Goal: Find specific page/section: Find specific page/section

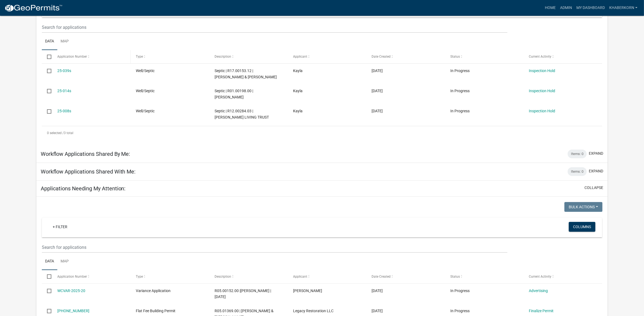
scroll to position [102, 0]
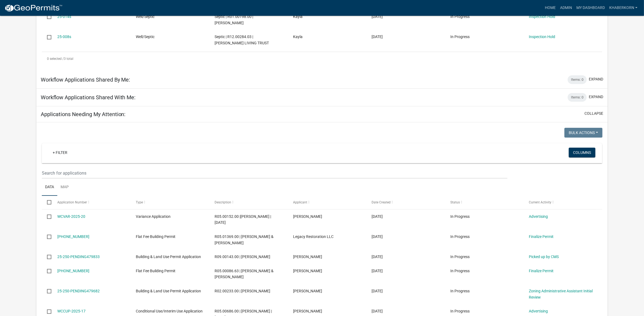
scroll to position [170, 0]
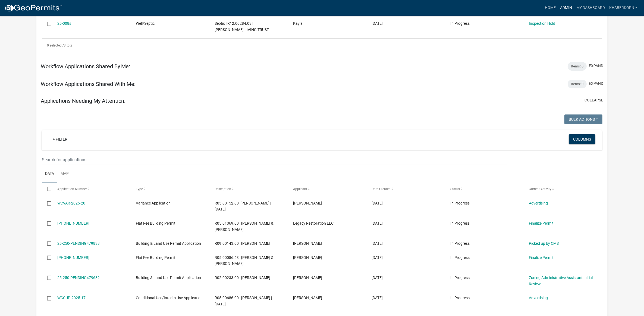
click at [563, 6] on link "Admin" at bounding box center [566, 8] width 16 height 10
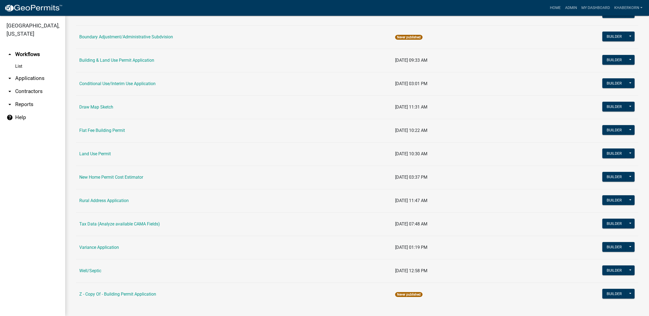
scroll to position [74, 0]
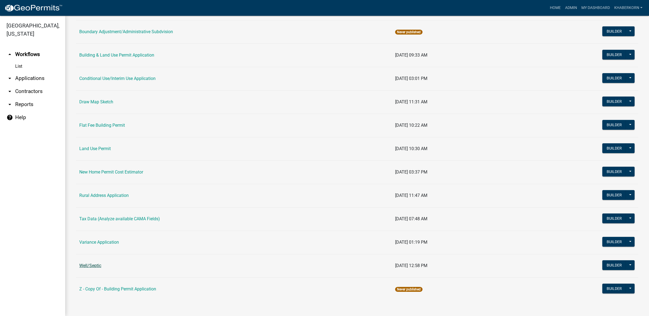
click at [90, 265] on link "Well/Septic" at bounding box center [90, 265] width 22 height 5
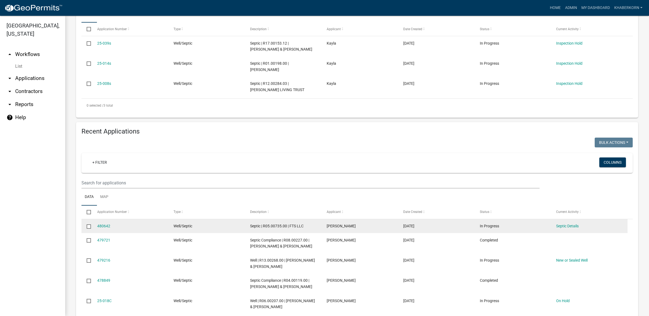
scroll to position [170, 0]
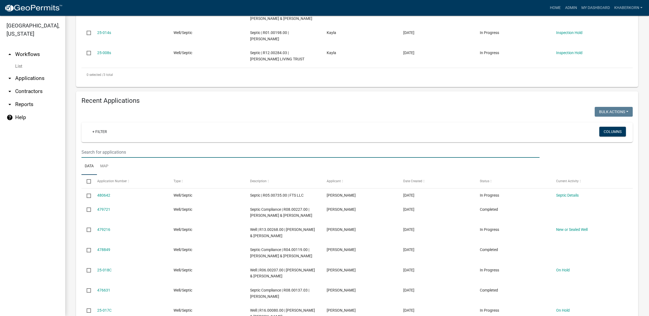
click at [116, 154] on input "text" at bounding box center [310, 151] width 458 height 11
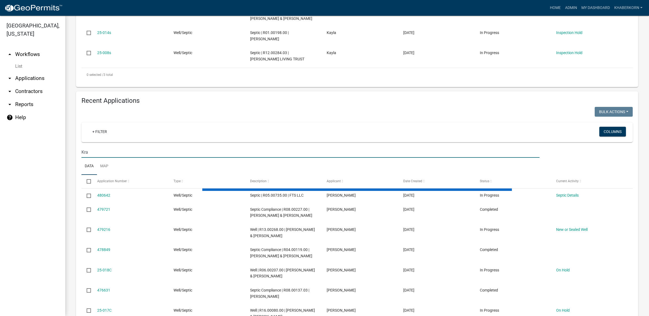
scroll to position [114, 0]
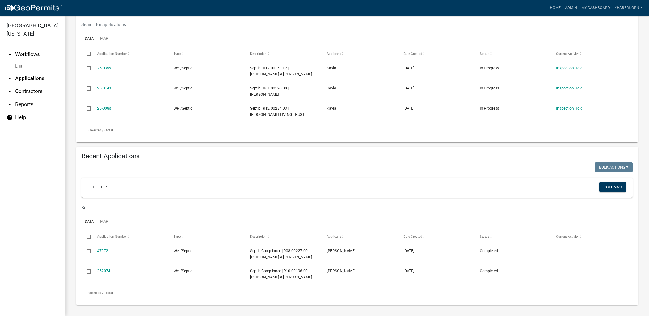
type input "K"
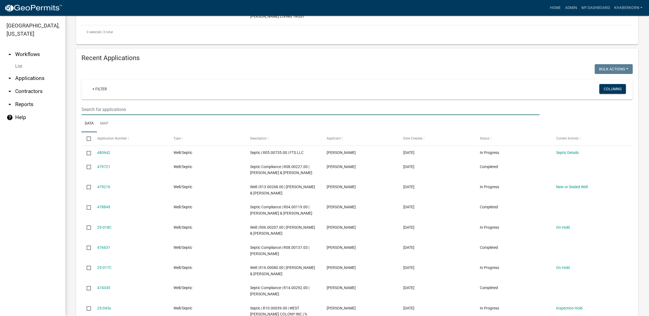
scroll to position [272, 0]
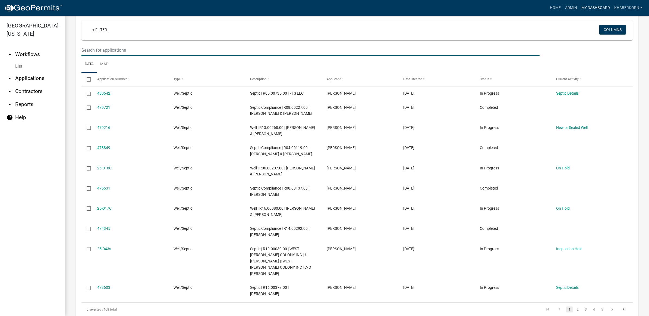
click at [588, 7] on link "My Dashboard" at bounding box center [595, 8] width 33 height 10
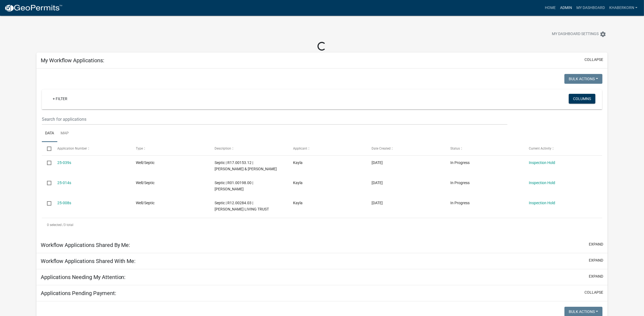
click at [566, 9] on link "Admin" at bounding box center [566, 8] width 16 height 10
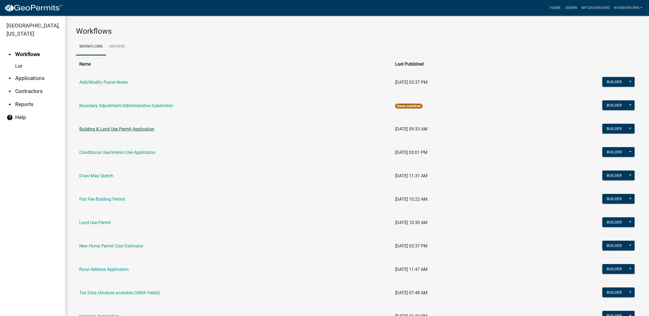
click at [100, 131] on link "Building & Land Use Permit Application" at bounding box center [116, 128] width 75 height 5
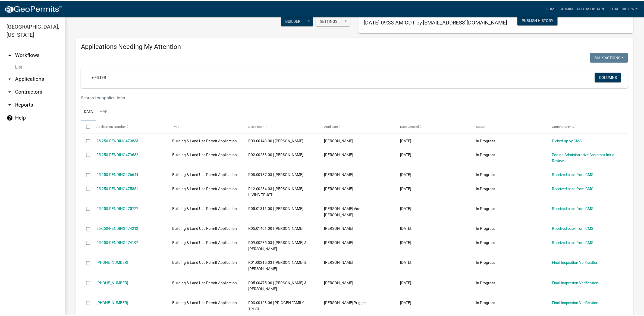
scroll to position [7, 0]
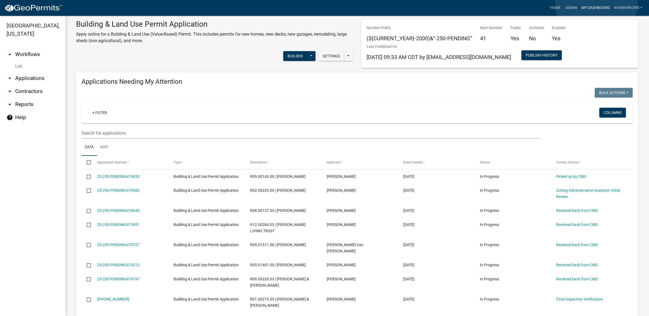
click at [596, 3] on link "My Dashboard" at bounding box center [595, 8] width 33 height 10
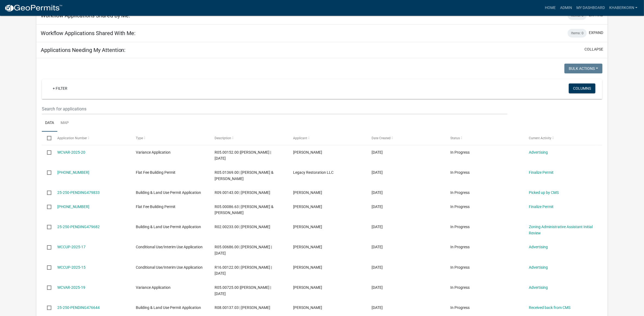
scroll to position [238, 0]
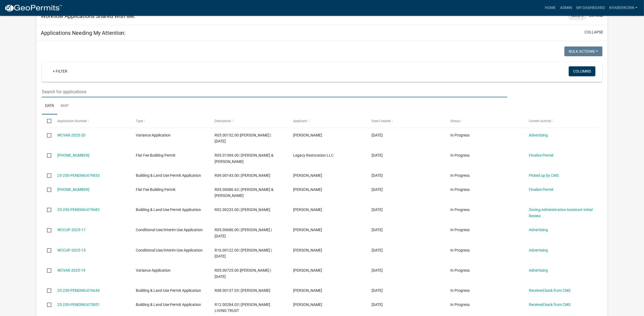
click at [75, 90] on input "text" at bounding box center [275, 91] width 466 height 11
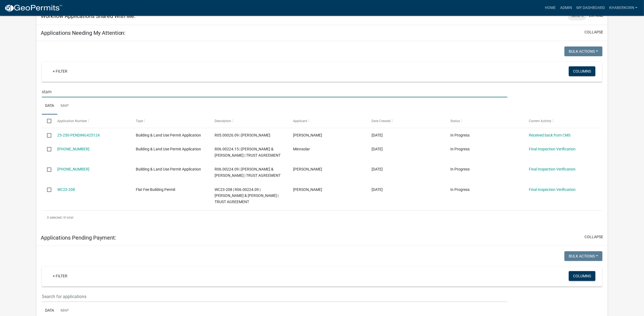
type input "stam"
